Goal: Task Accomplishment & Management: Manage account settings

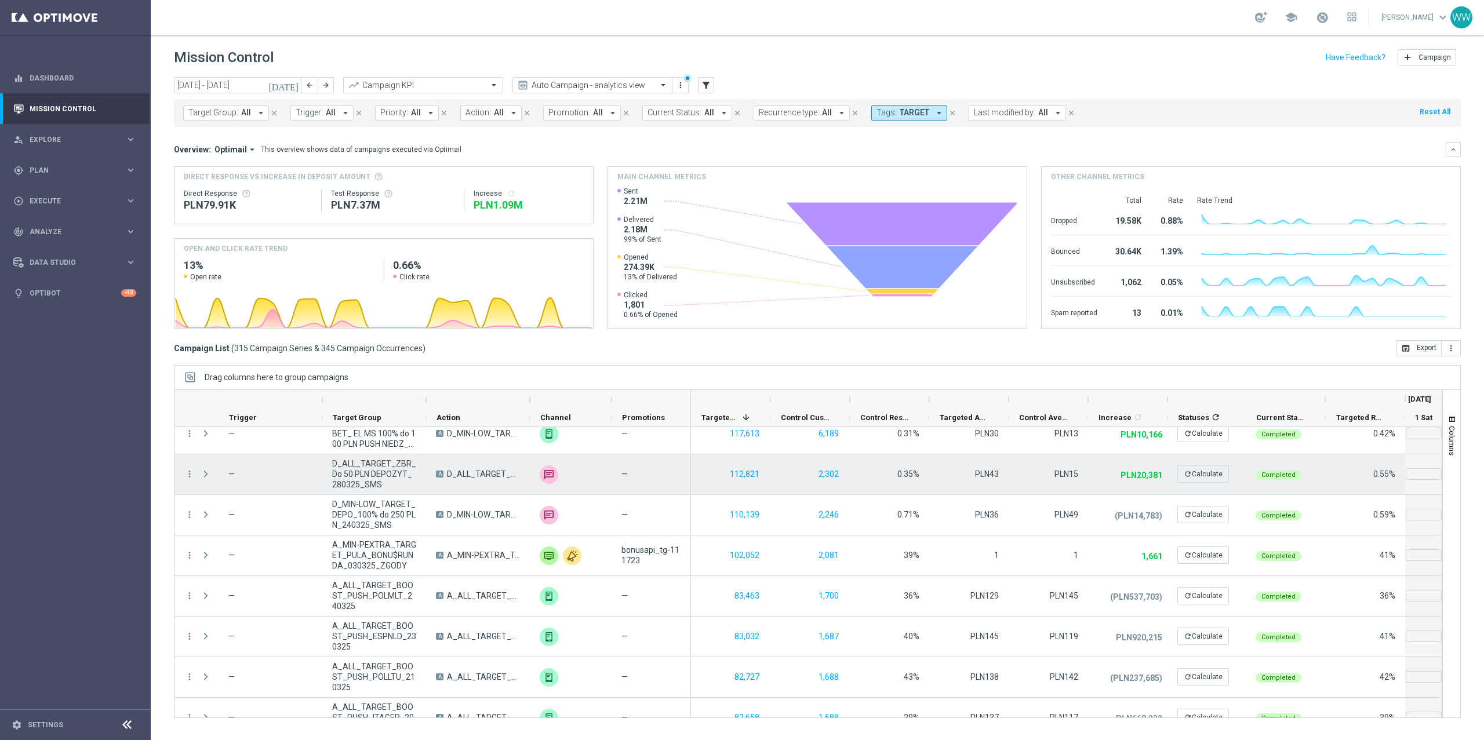
scroll to position [701, 0]
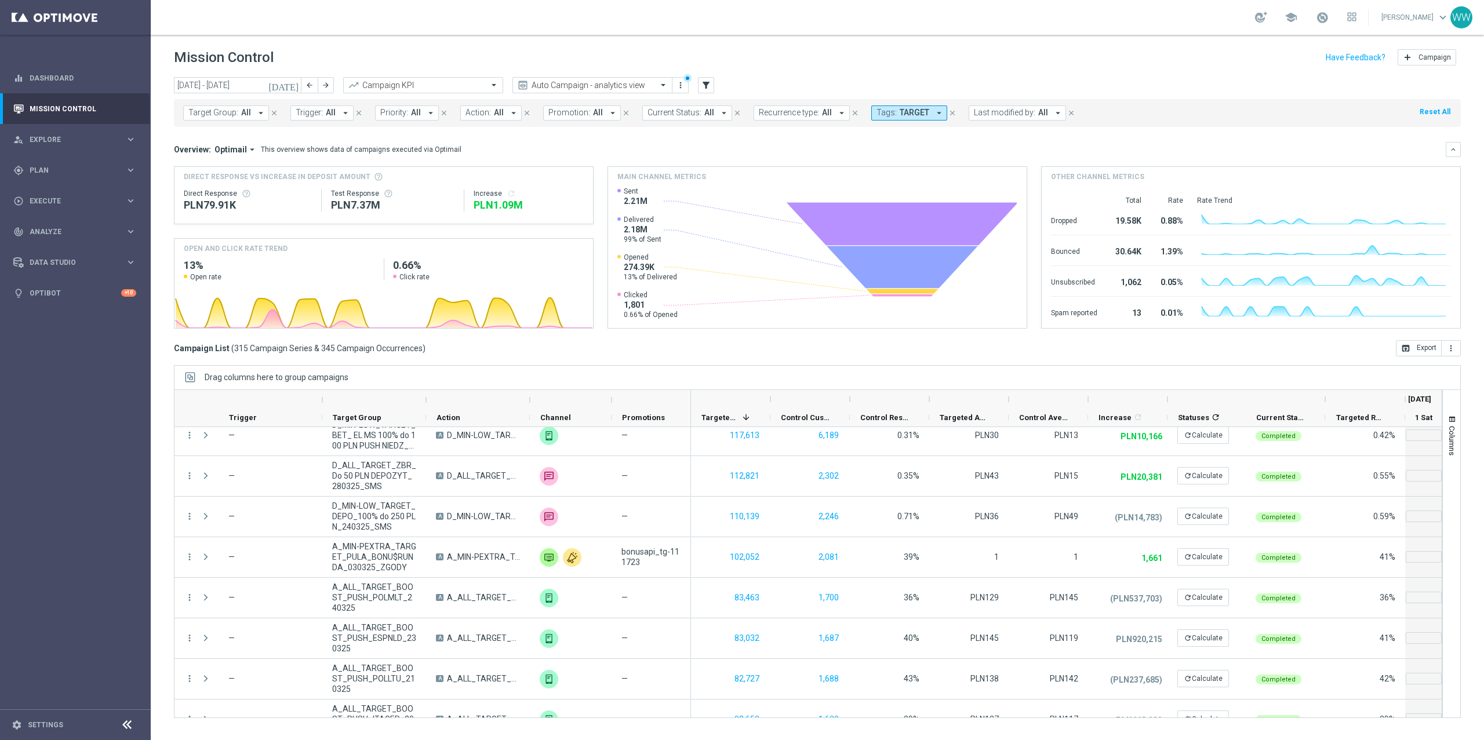
click at [890, 132] on mini-dashboard "Overview: Optimail arrow_drop_down This overview shows data of campaigns execut…" at bounding box center [817, 233] width 1287 height 213
click at [890, 114] on button "Tags: TARGET arrow_drop_down" at bounding box center [909, 113] width 76 height 15
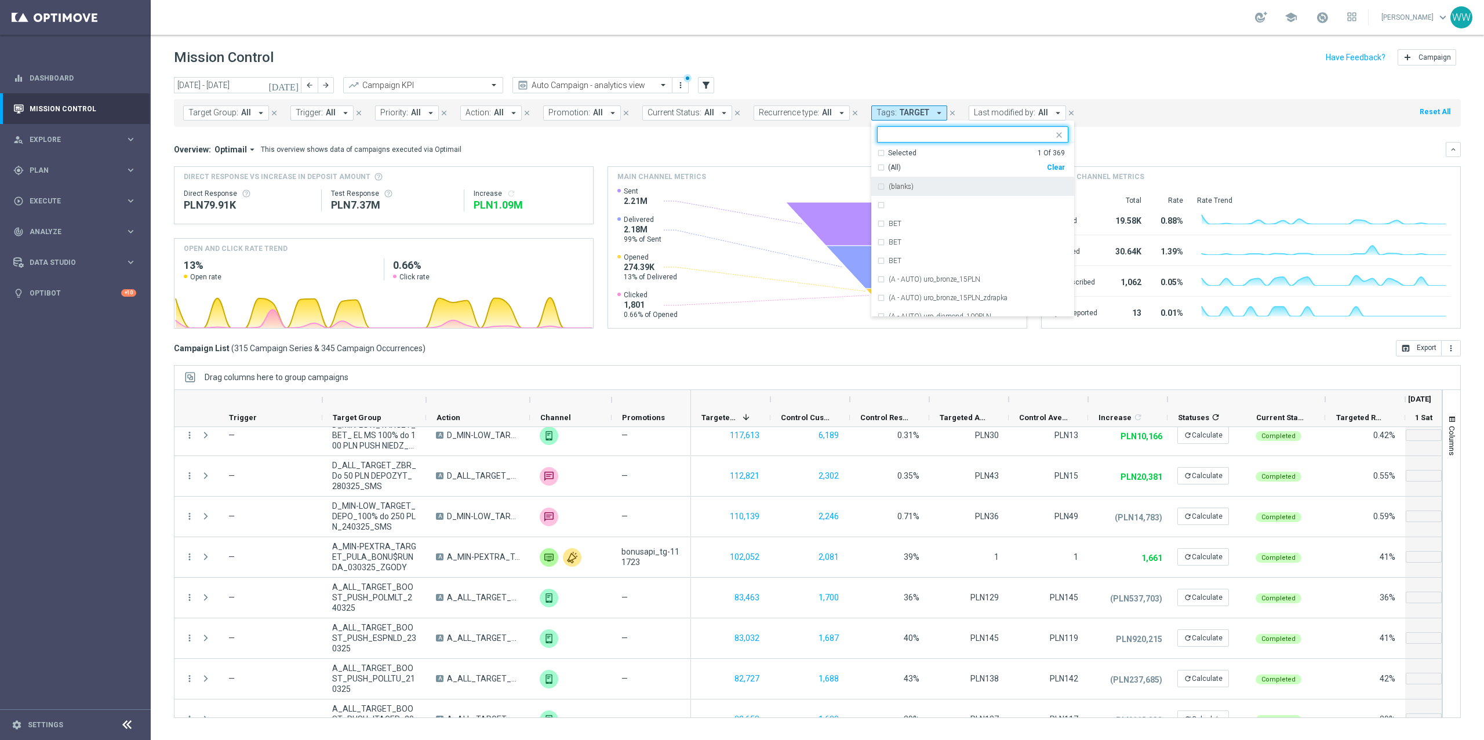
click at [1052, 163] on div "(All) Clear" at bounding box center [971, 165] width 188 height 14
click at [0, 0] on div "Clear" at bounding box center [0, 0] width 0 height 0
click at [670, 169] on div "Main channel metrics" at bounding box center [817, 177] width 419 height 20
click at [518, 121] on div "Action: All arrow_drop_down" at bounding box center [490, 113] width 61 height 15
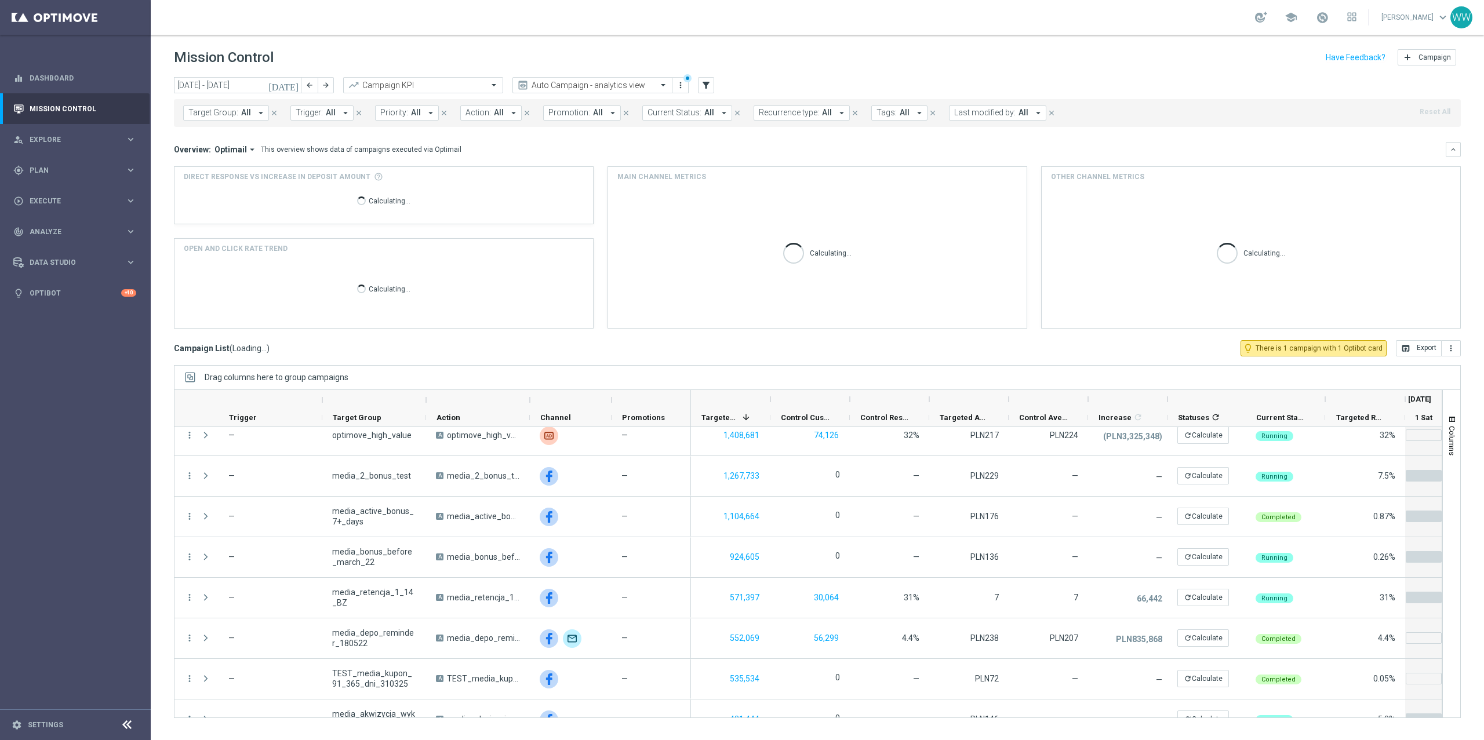
click at [494, 111] on span "All" at bounding box center [499, 113] width 10 height 10
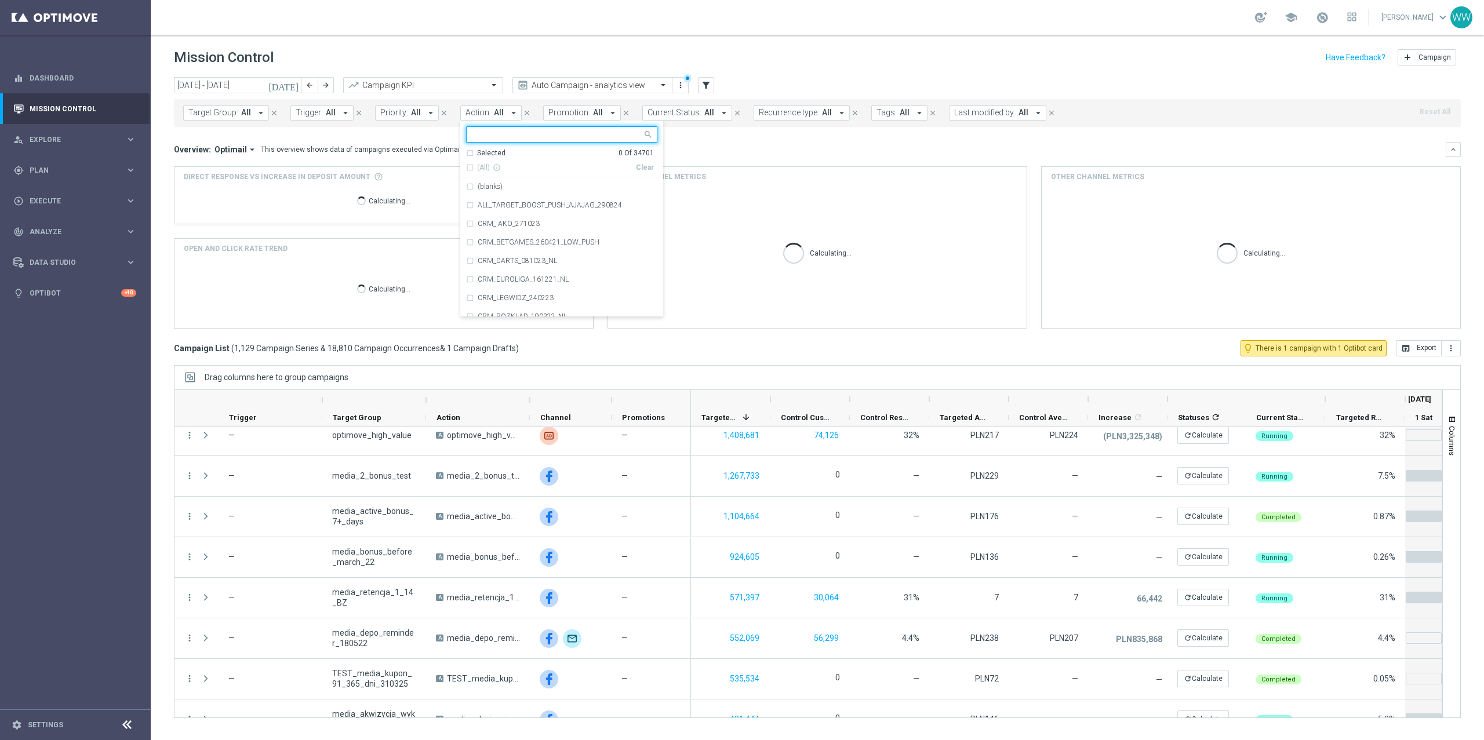
click at [508, 138] on input "text" at bounding box center [557, 135] width 170 height 10
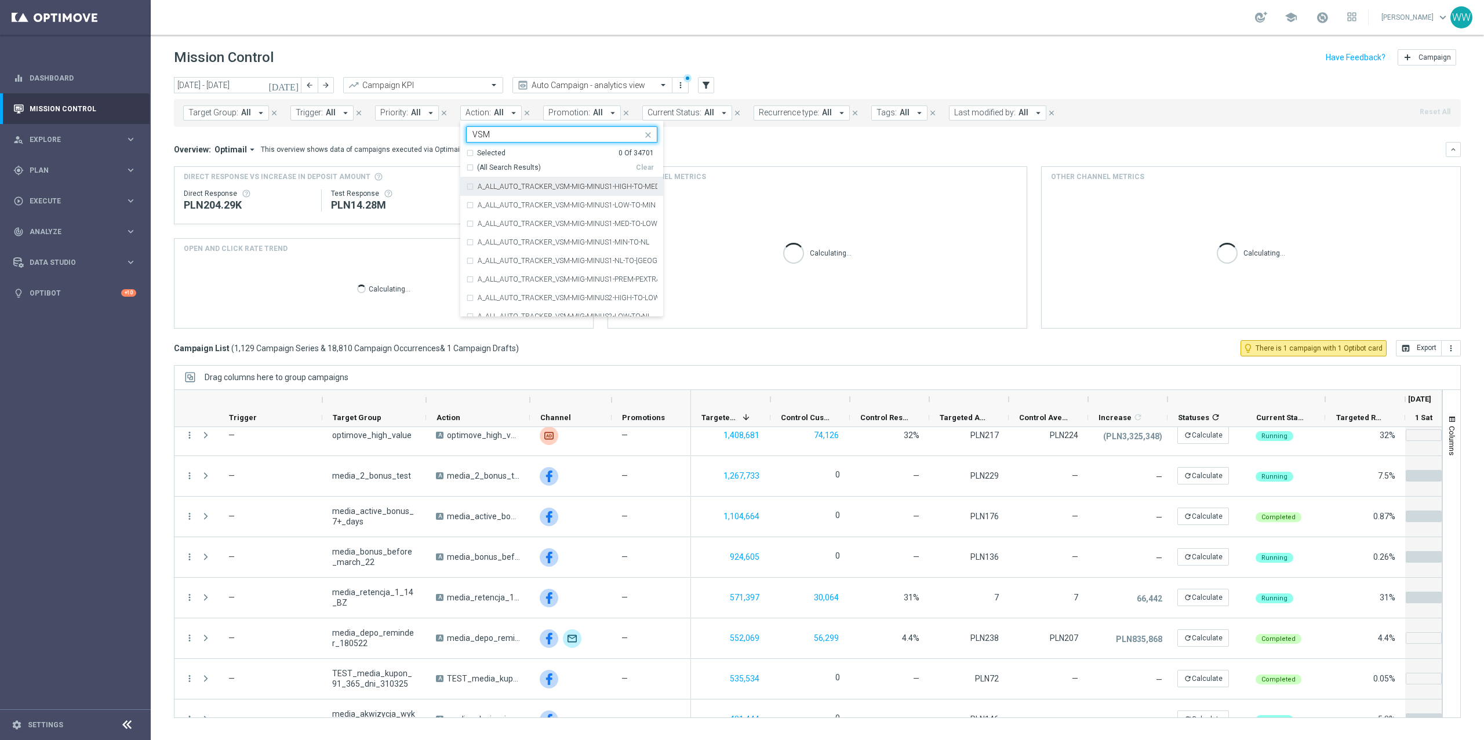
click at [471, 168] on div "(All Search Results)" at bounding box center [551, 168] width 170 height 10
type input "VSM"
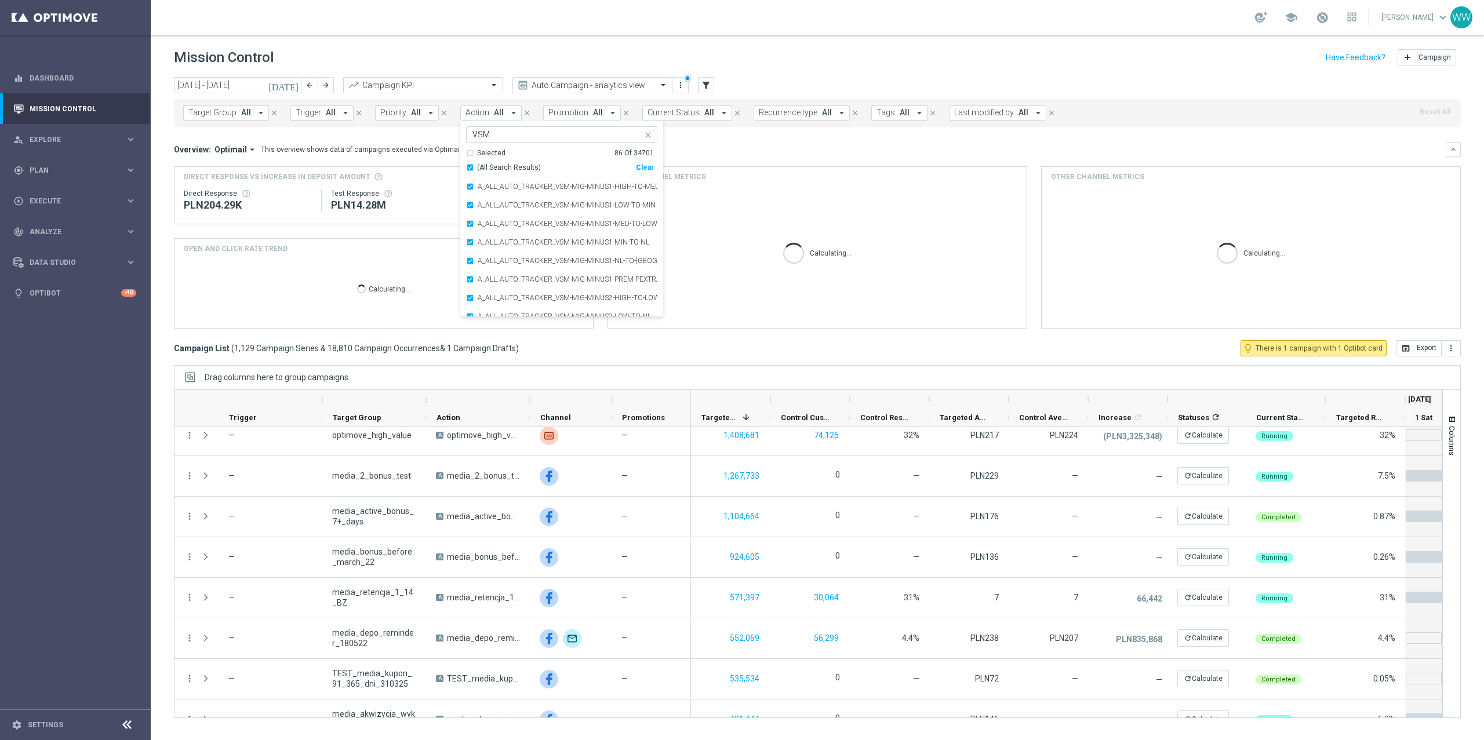
click at [442, 154] on div "This overview shows data of campaigns executed via Optimail" at bounding box center [361, 149] width 201 height 10
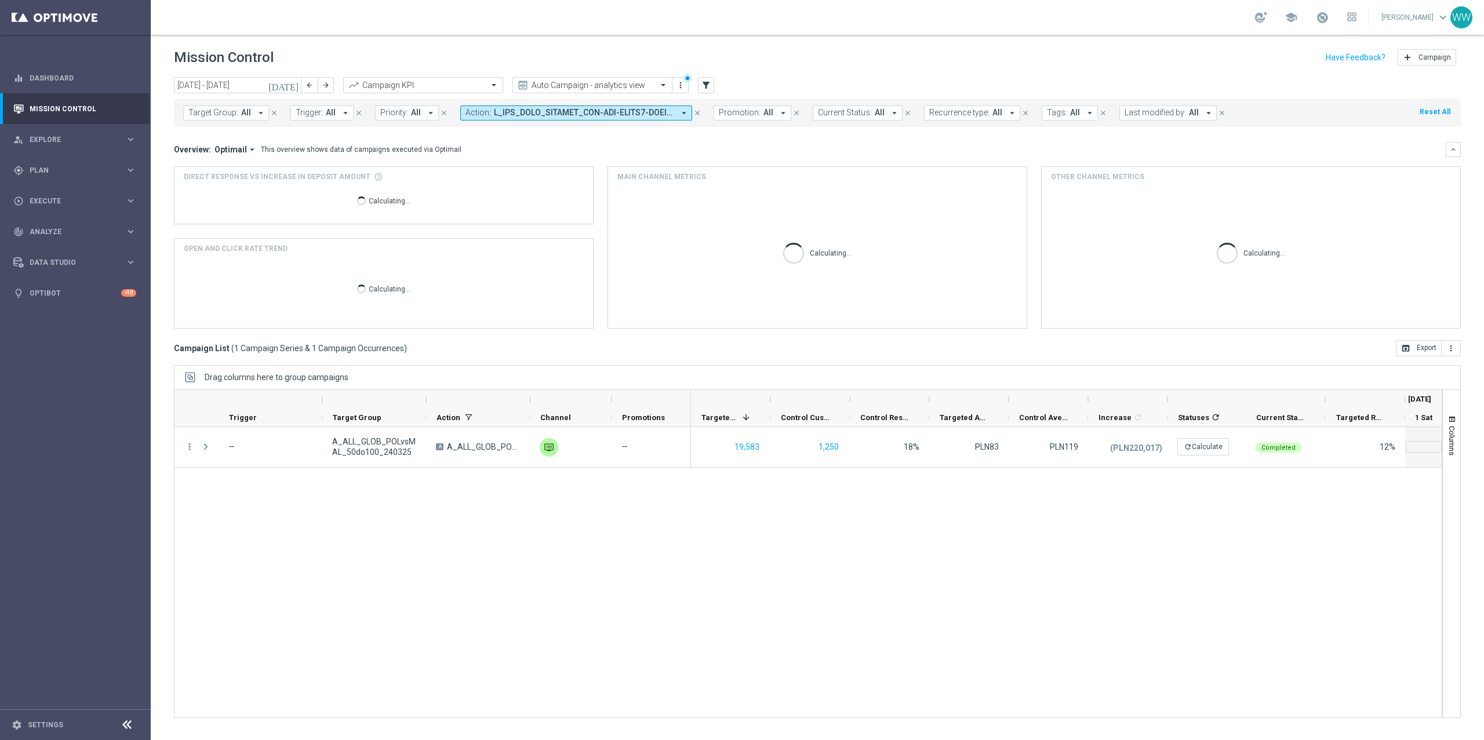
scroll to position [0, 0]
click at [282, 87] on input "[DATE] - [DATE]" at bounding box center [238, 85] width 128 height 16
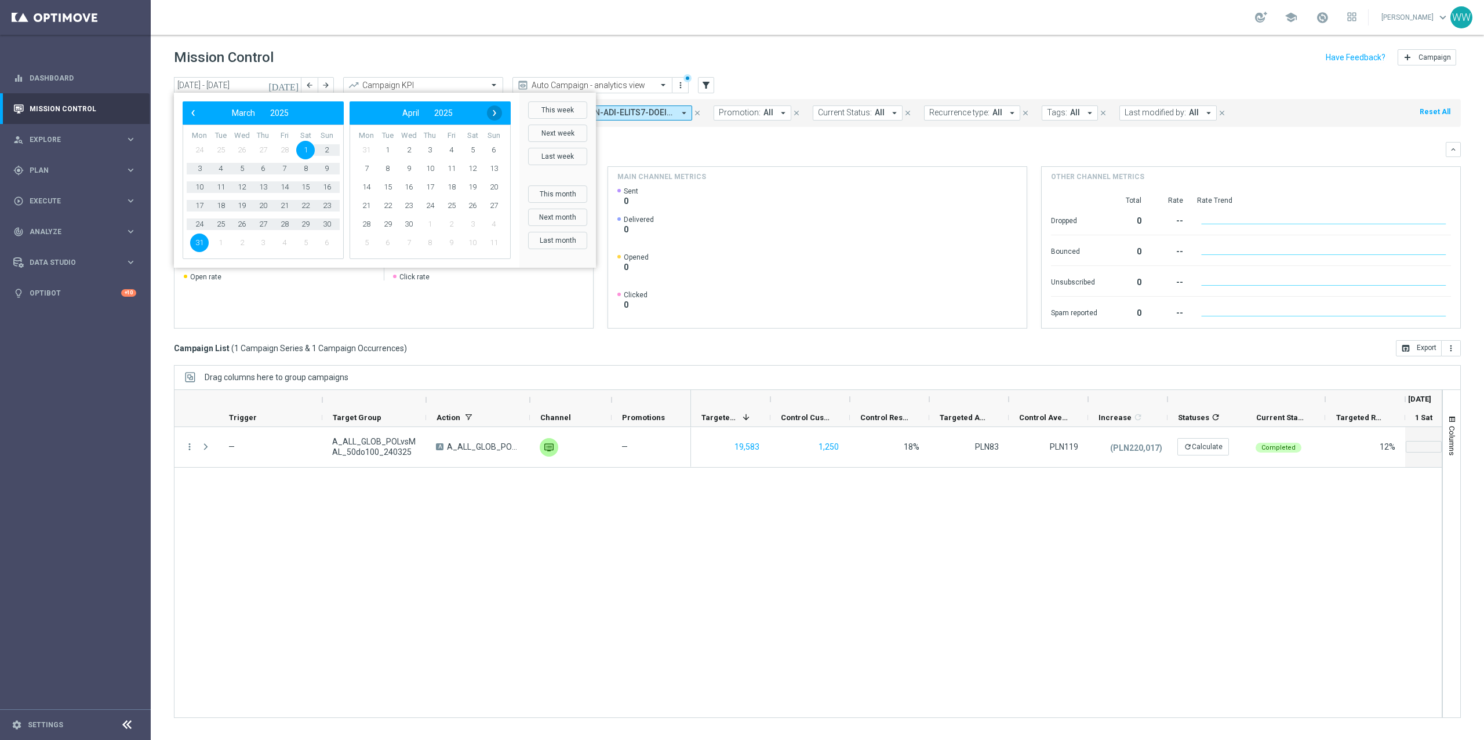
click at [492, 115] on span "›" at bounding box center [494, 113] width 15 height 15
click at [363, 146] on span "1" at bounding box center [366, 150] width 19 height 19
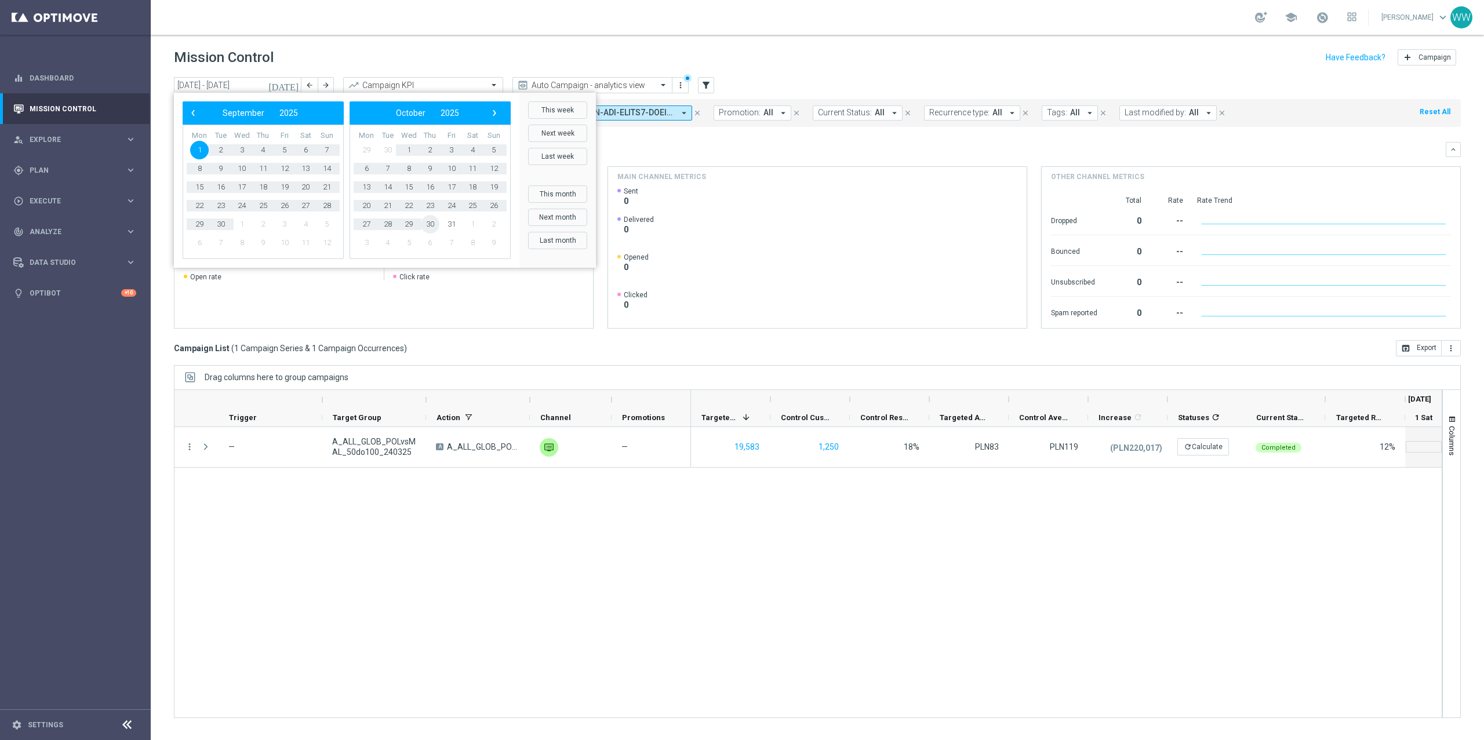
click at [439, 221] on td "30" at bounding box center [430, 224] width 21 height 19
click at [451, 223] on span "31" at bounding box center [451, 224] width 19 height 19
type input "[DATE] - [DATE]"
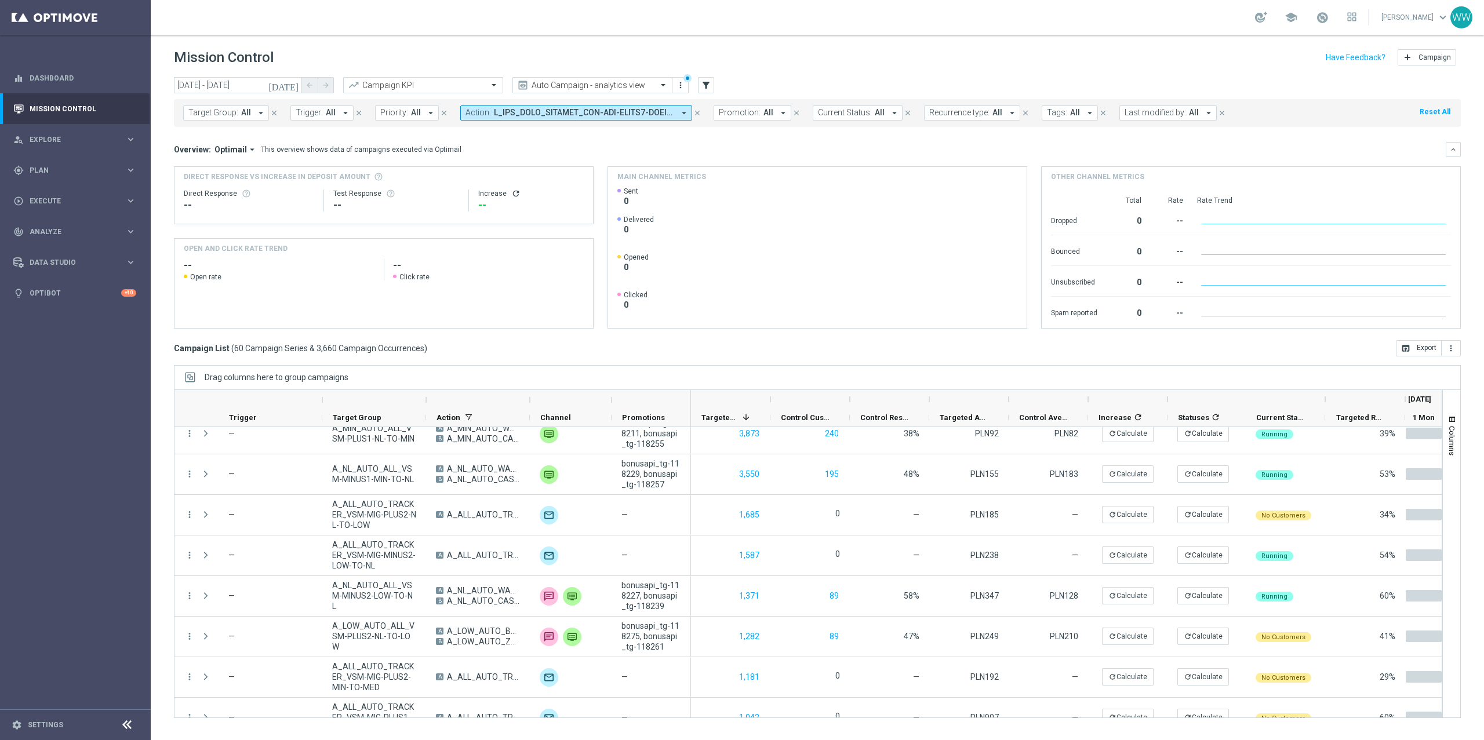
scroll to position [570, 0]
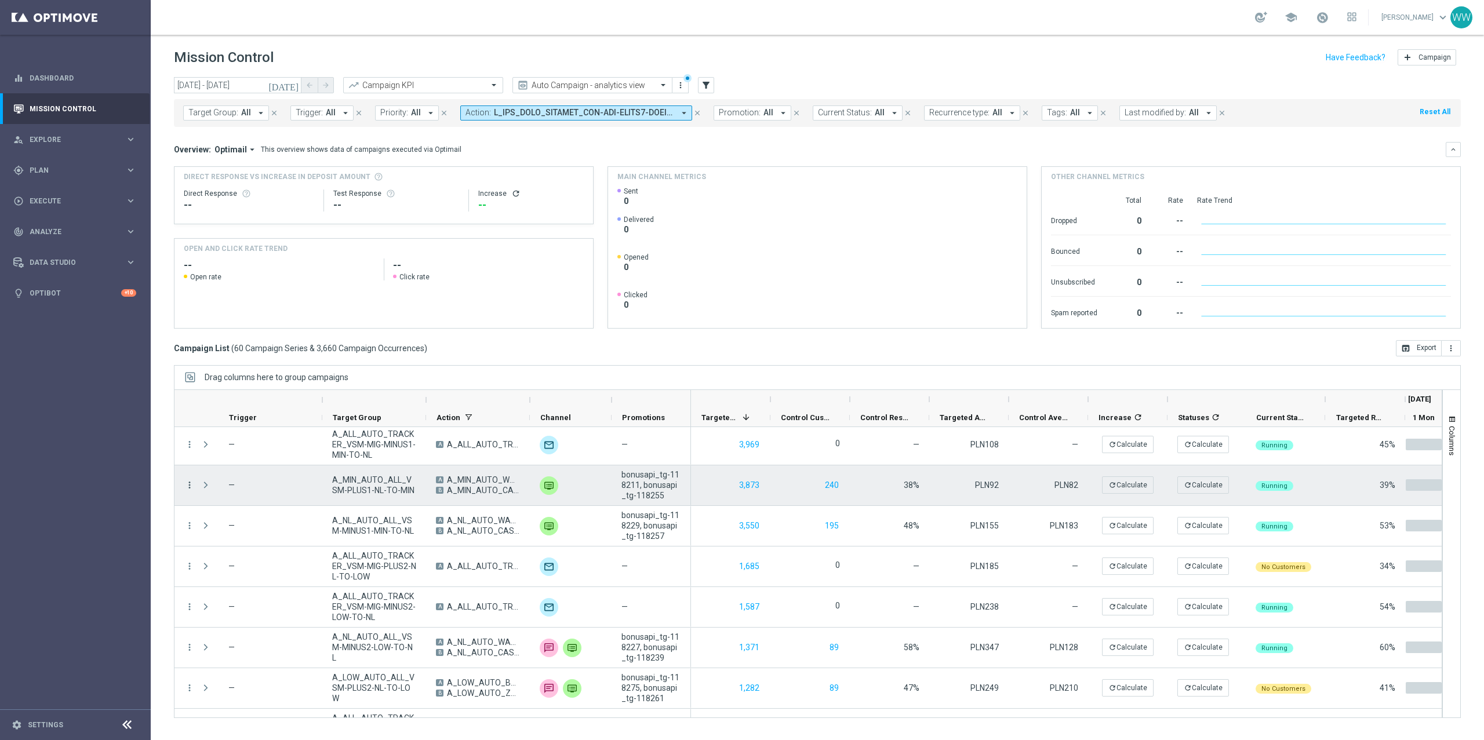
click at [190, 485] on icon "more_vert" at bounding box center [189, 485] width 10 height 10
click at [233, 499] on div "list Campaign Details" at bounding box center [260, 493] width 130 height 16
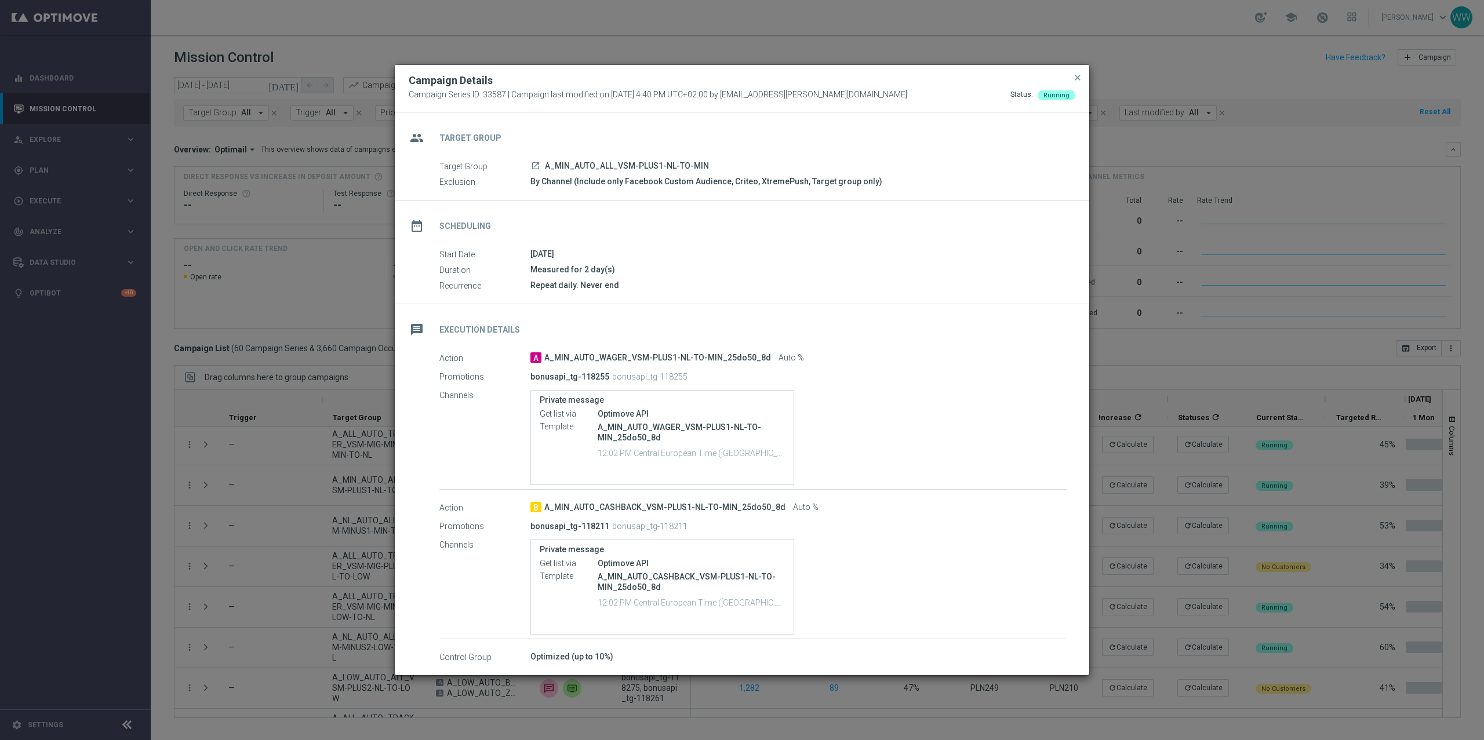
click at [537, 168] on icon "launch" at bounding box center [535, 165] width 9 height 9
click at [1077, 81] on span "close" at bounding box center [1077, 77] width 9 height 9
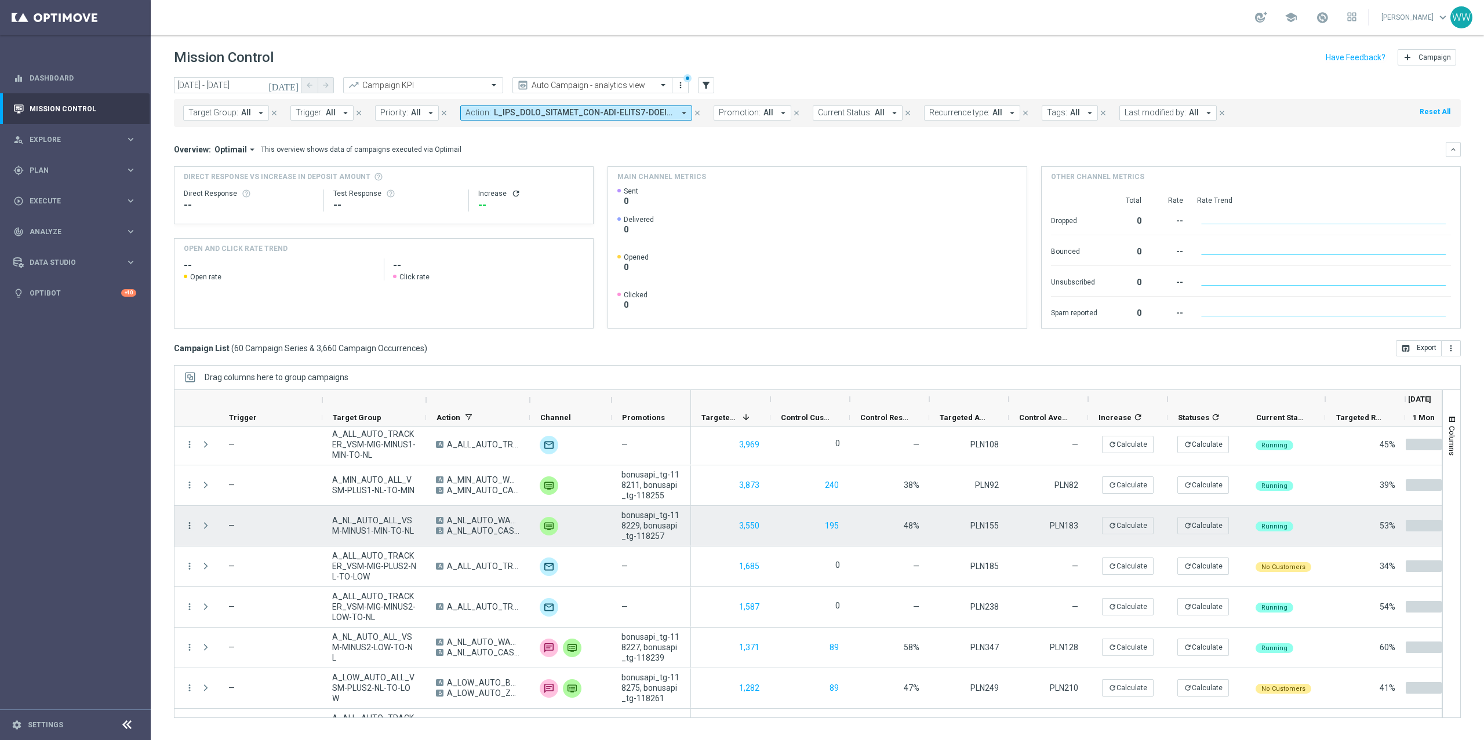
click at [190, 525] on icon "more_vert" at bounding box center [189, 526] width 10 height 10
click at [220, 530] on span "Campaign Details" at bounding box center [242, 534] width 59 height 8
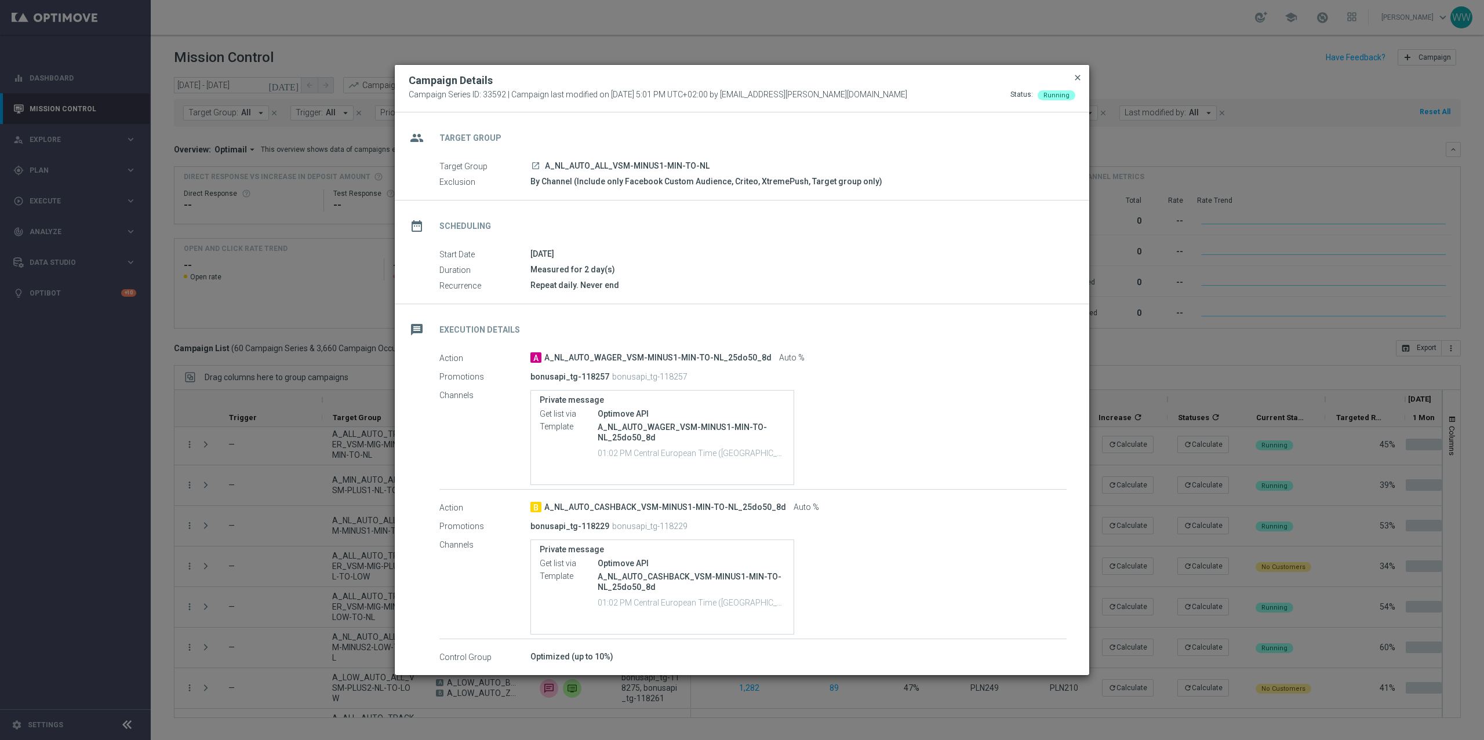
click at [1079, 76] on span "close" at bounding box center [1077, 77] width 9 height 9
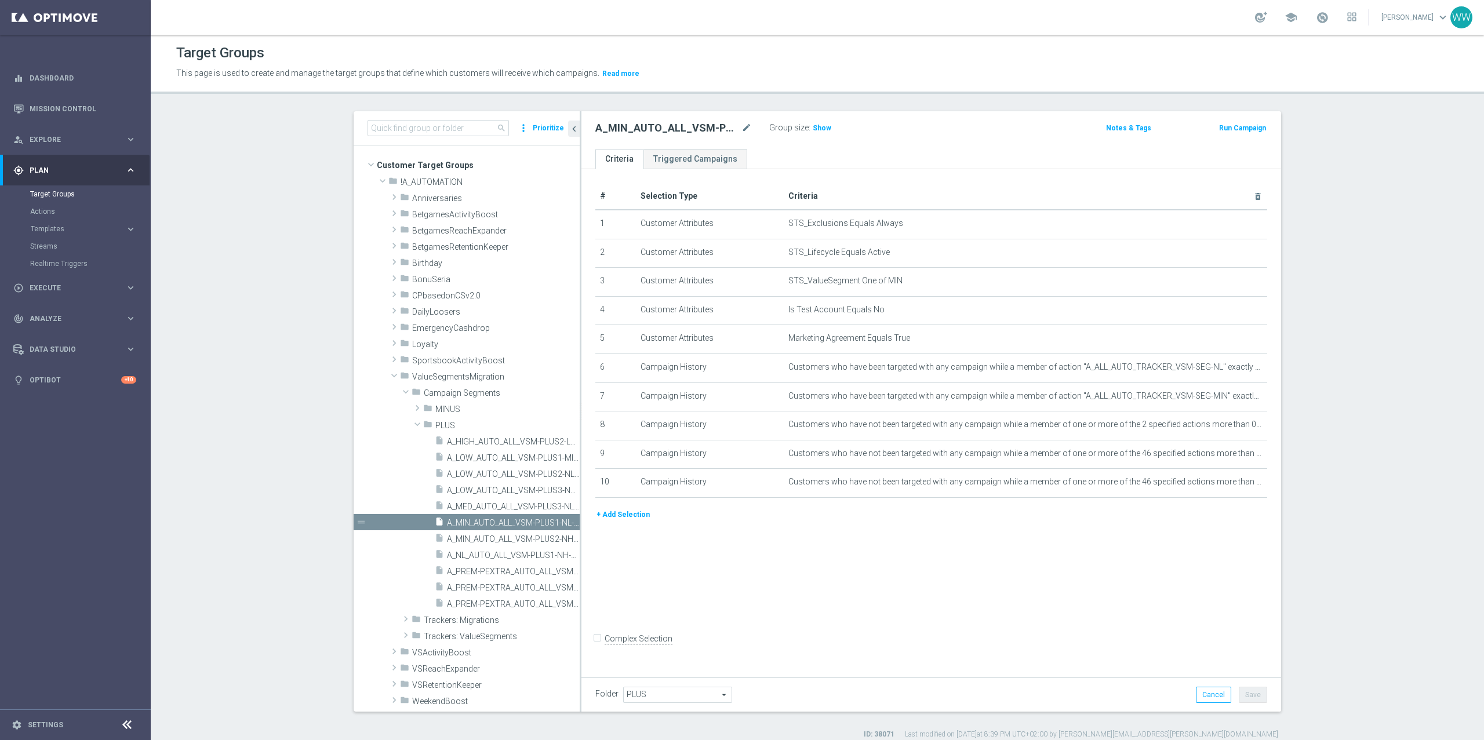
click at [635, 130] on h2 "A_MIN_AUTO_ALL_VSM-PLUS1-NL-TO-MIN" at bounding box center [667, 128] width 144 height 14
copy div "A_MIN_AUTO_ALL_VSM-PLUS1-NL-TO-MIN"
click at [554, 127] on button "Prioritize" at bounding box center [548, 129] width 35 height 16
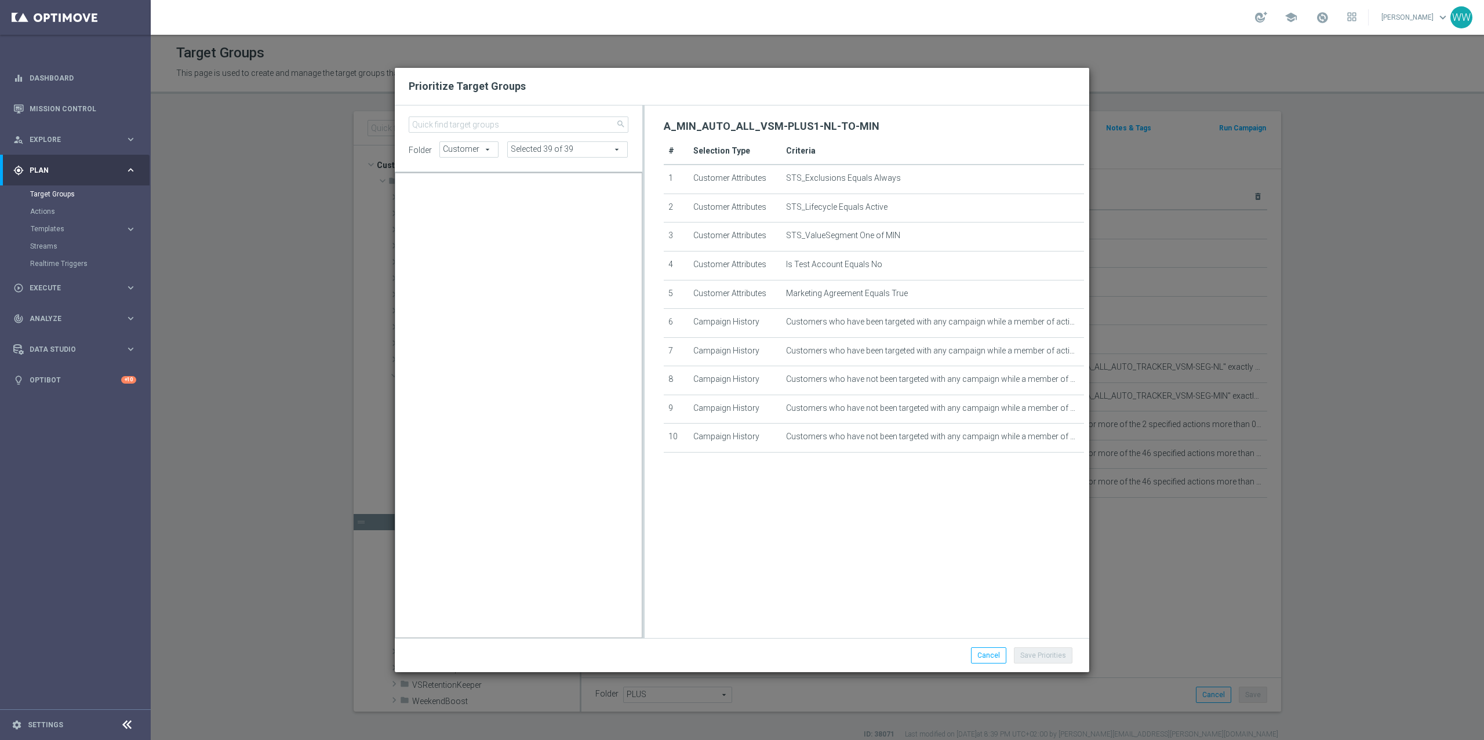
scroll to position [3082, 0]
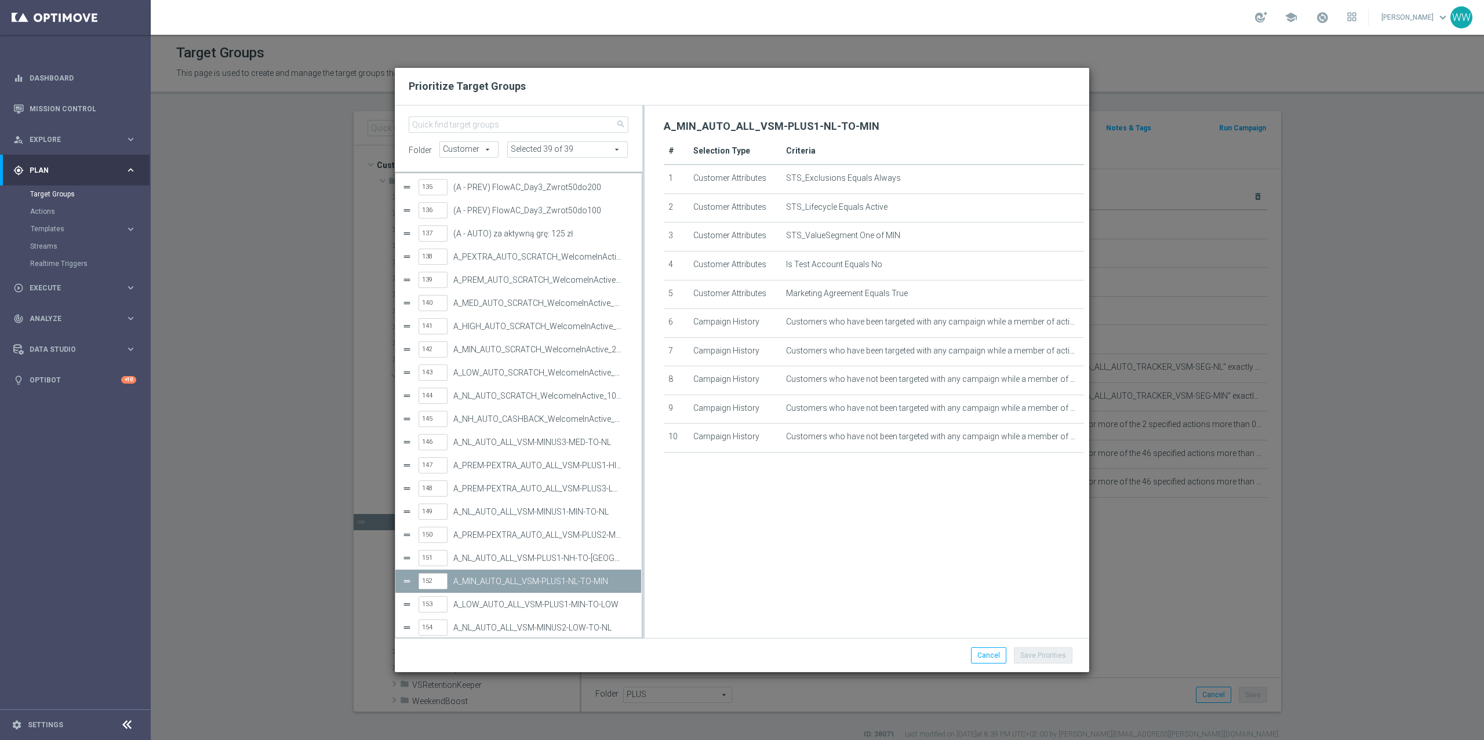
click at [1225, 213] on div "Prioritize Target Groups search folder Customer Customer arrow_drop_down search…" at bounding box center [742, 370] width 1484 height 740
